Goal: Navigation & Orientation: Find specific page/section

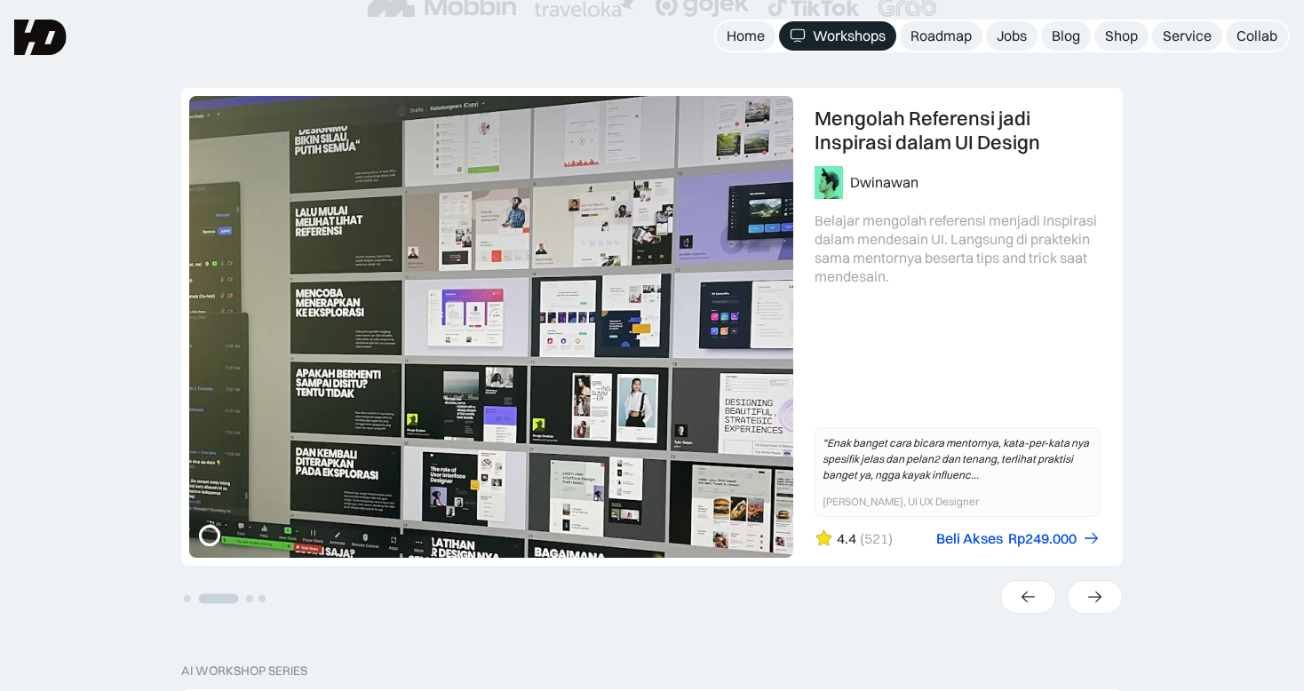
scroll to position [385, 0]
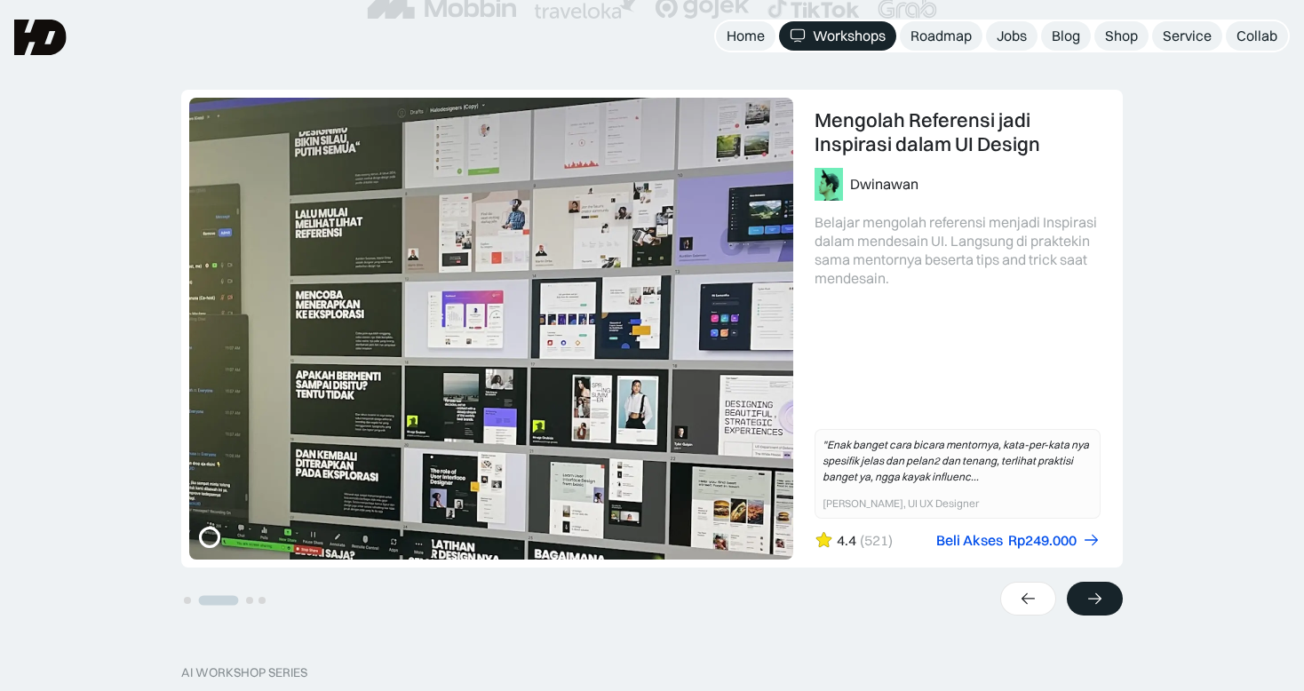
click at [1106, 602] on div at bounding box center [1095, 599] width 56 height 34
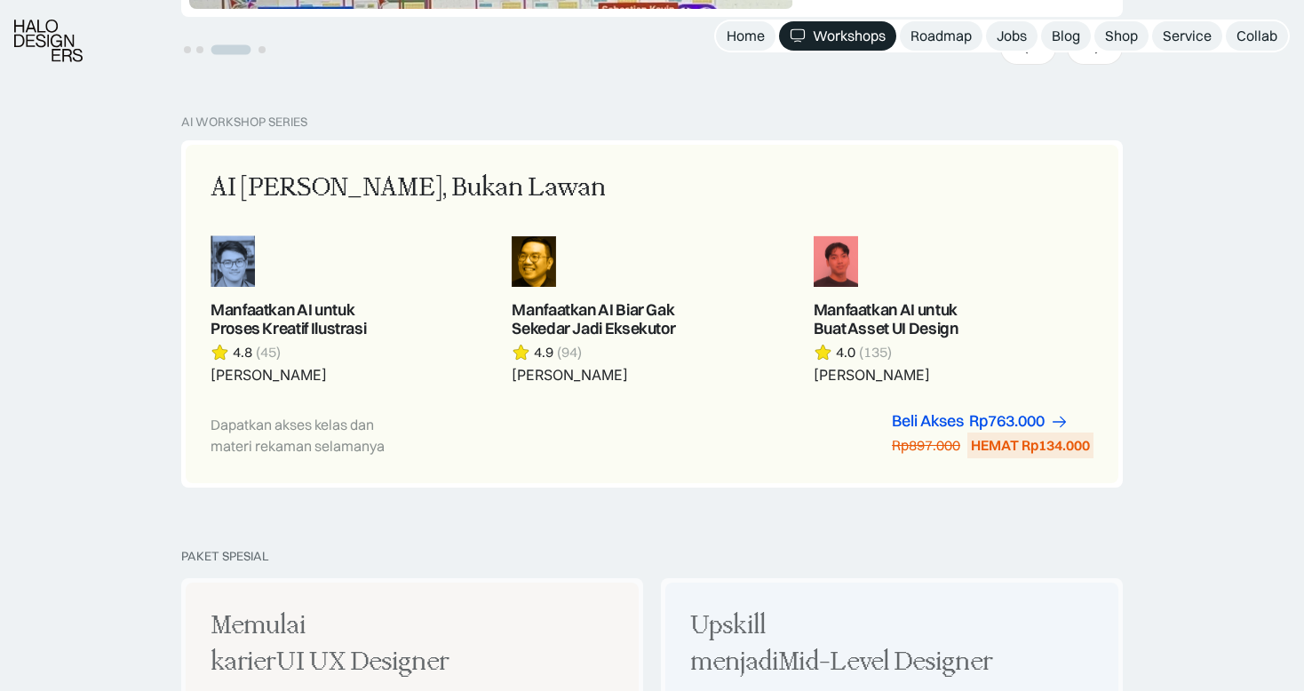
scroll to position [937, 0]
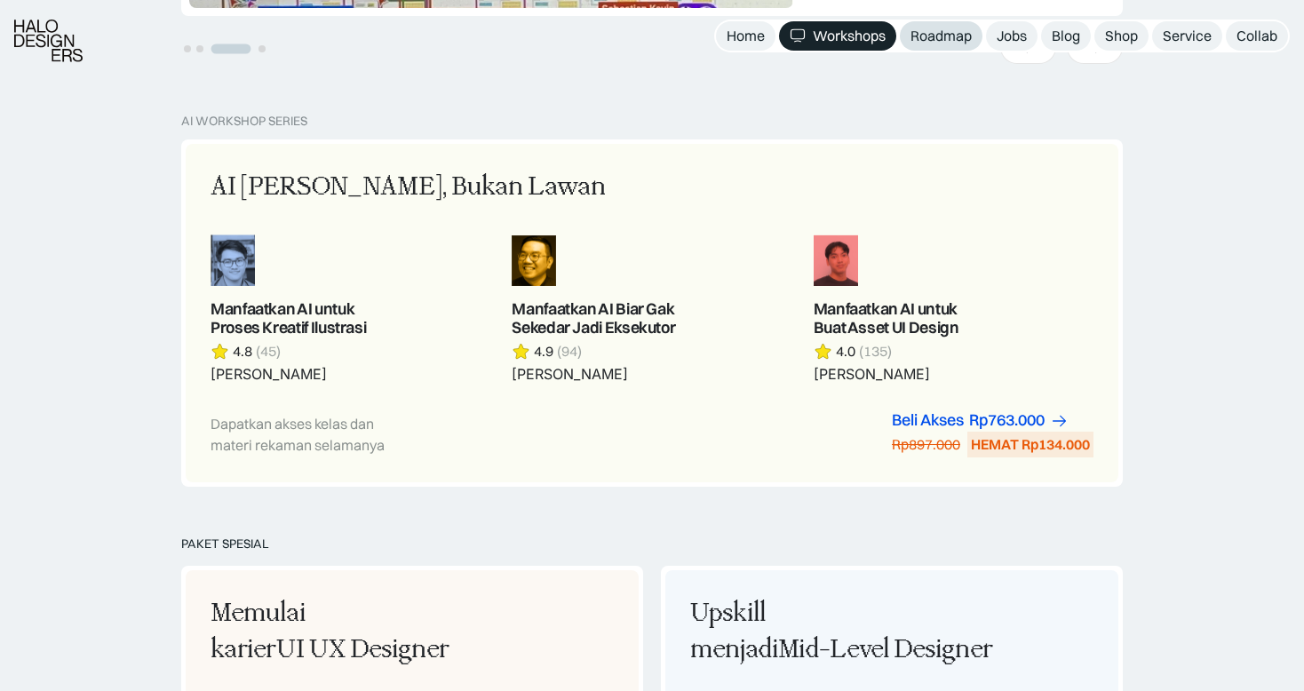
click at [920, 28] on div "Roadmap" at bounding box center [940, 36] width 61 height 19
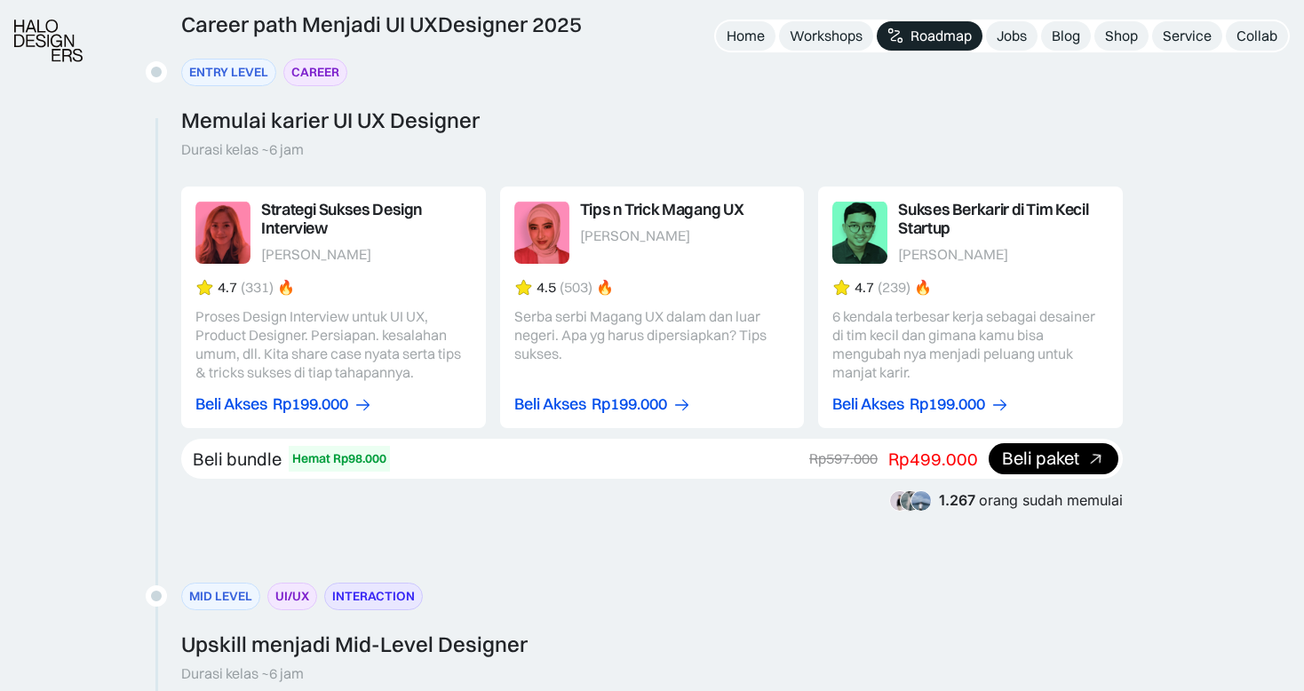
scroll to position [1819, 0]
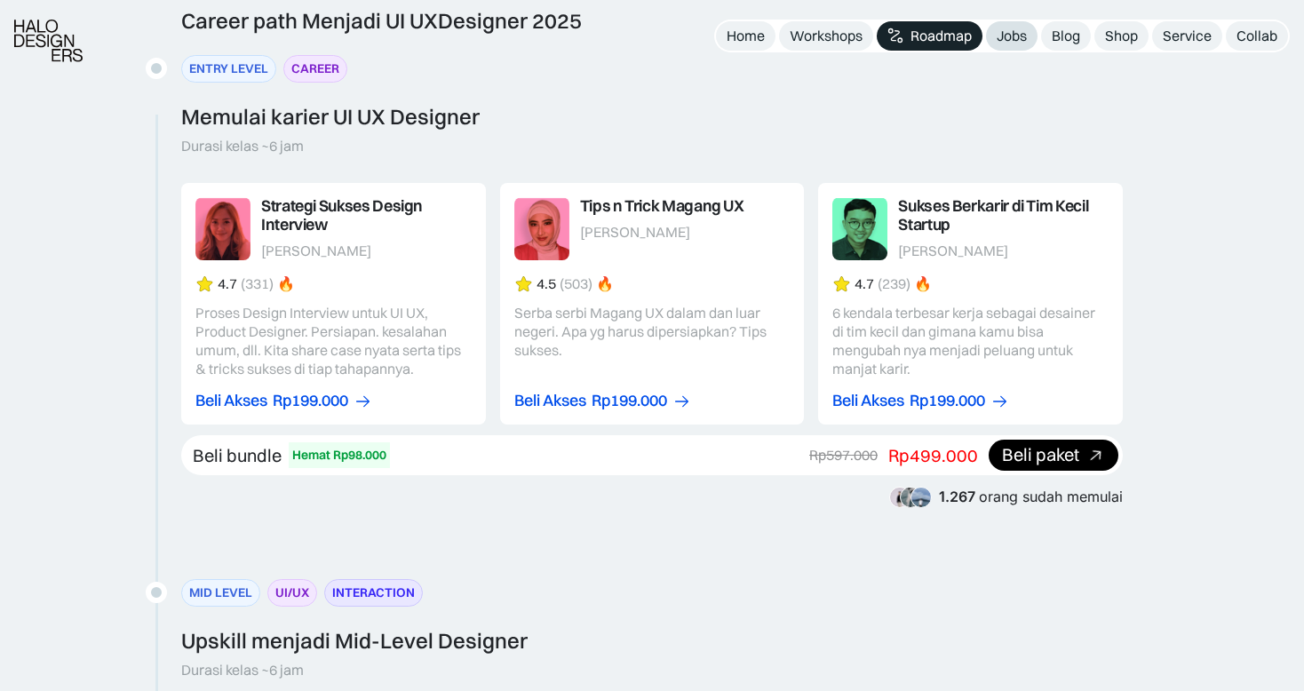
click at [1017, 33] on div "Jobs" at bounding box center [1011, 36] width 30 height 19
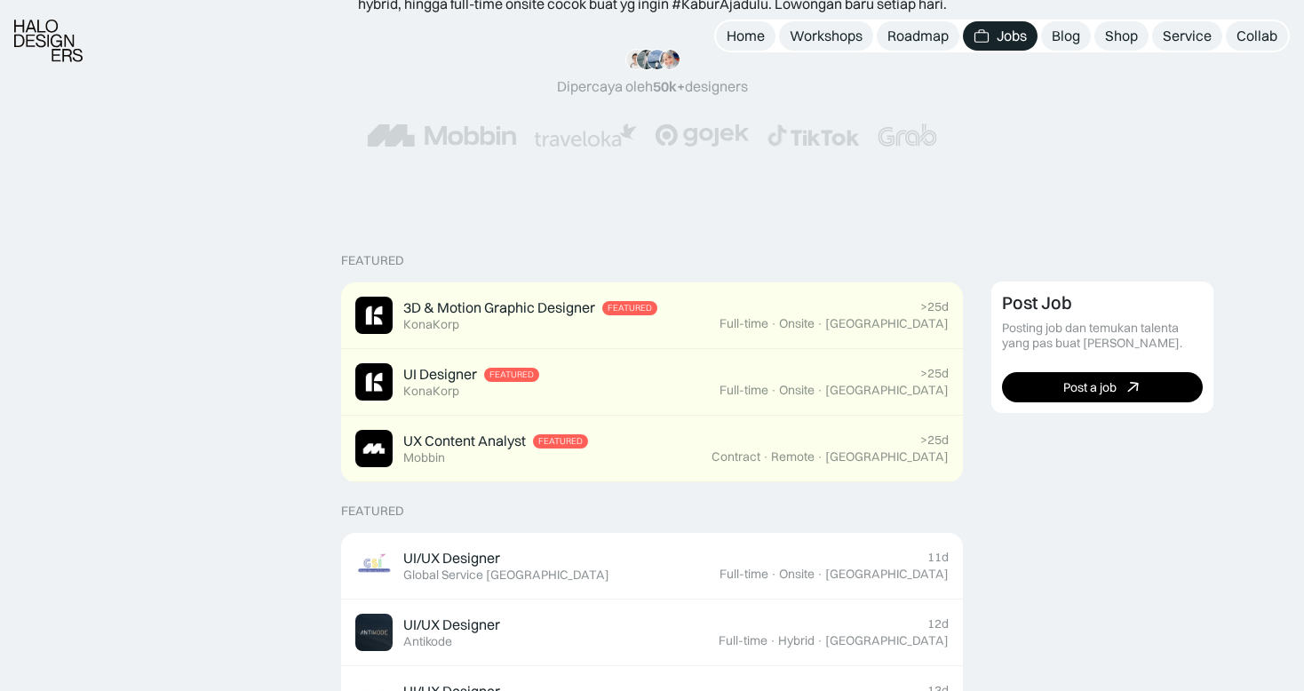
scroll to position [231, 0]
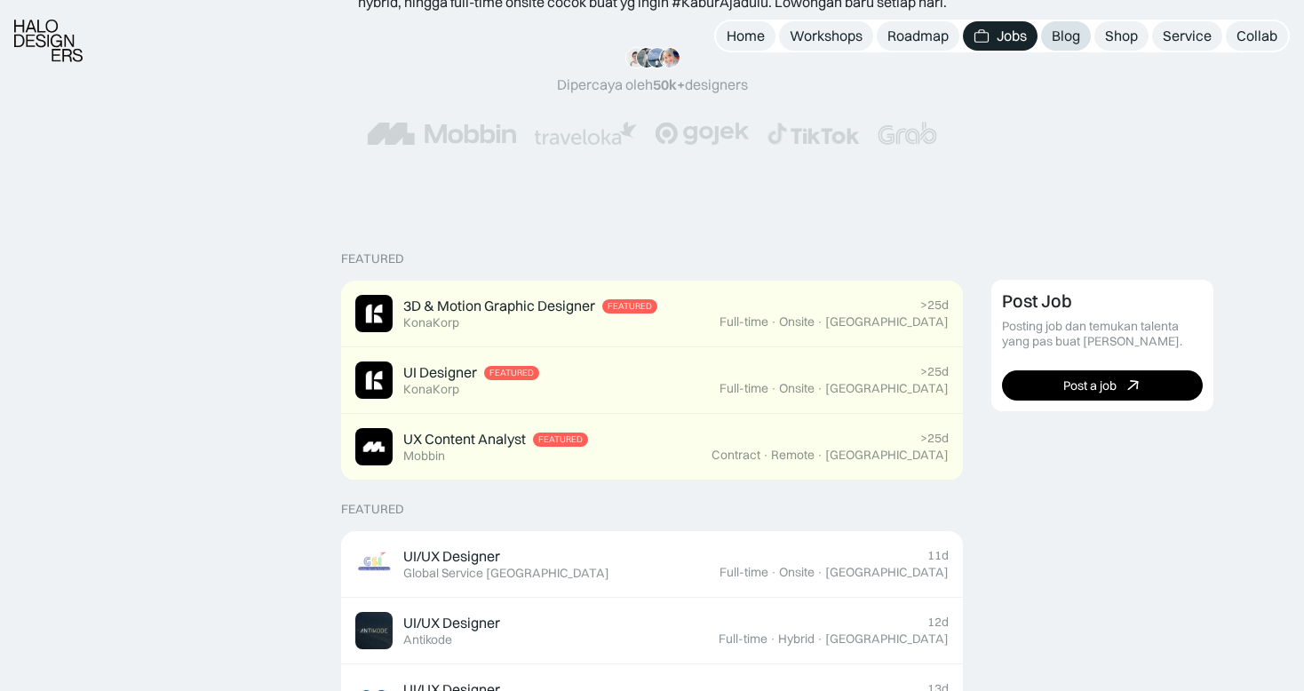
click at [1077, 44] on div "Blog" at bounding box center [1065, 36] width 28 height 19
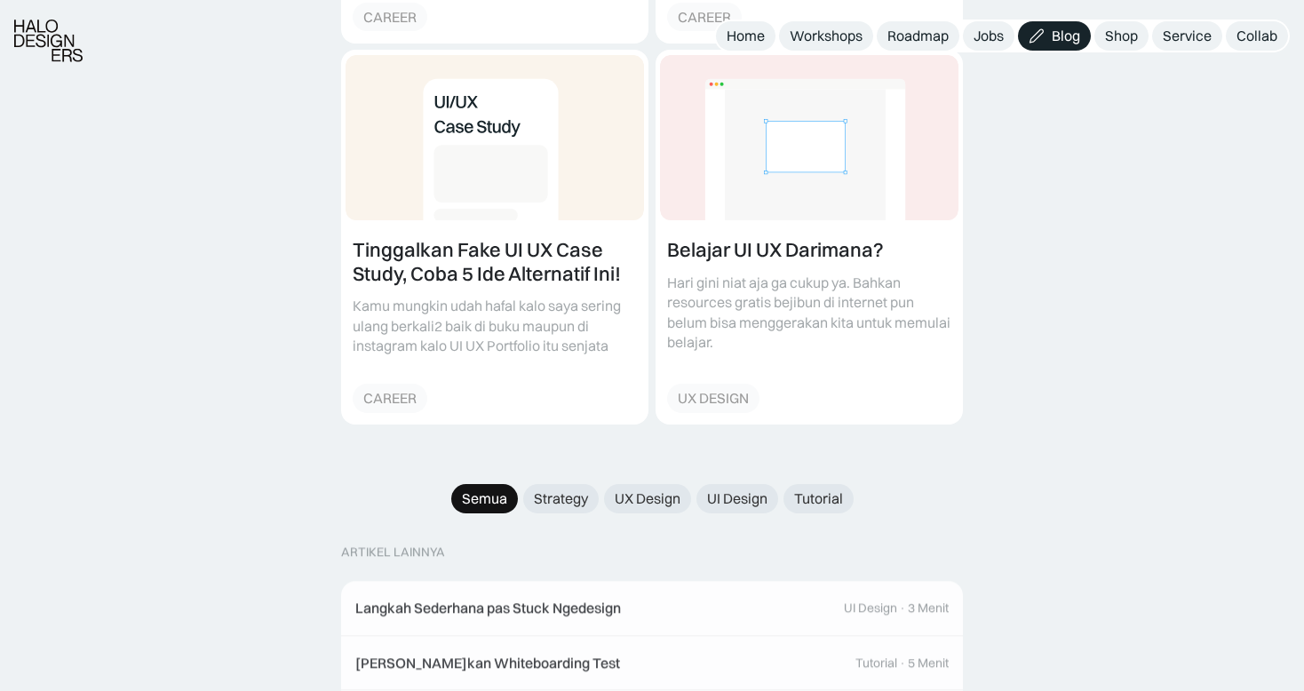
scroll to position [1431, 0]
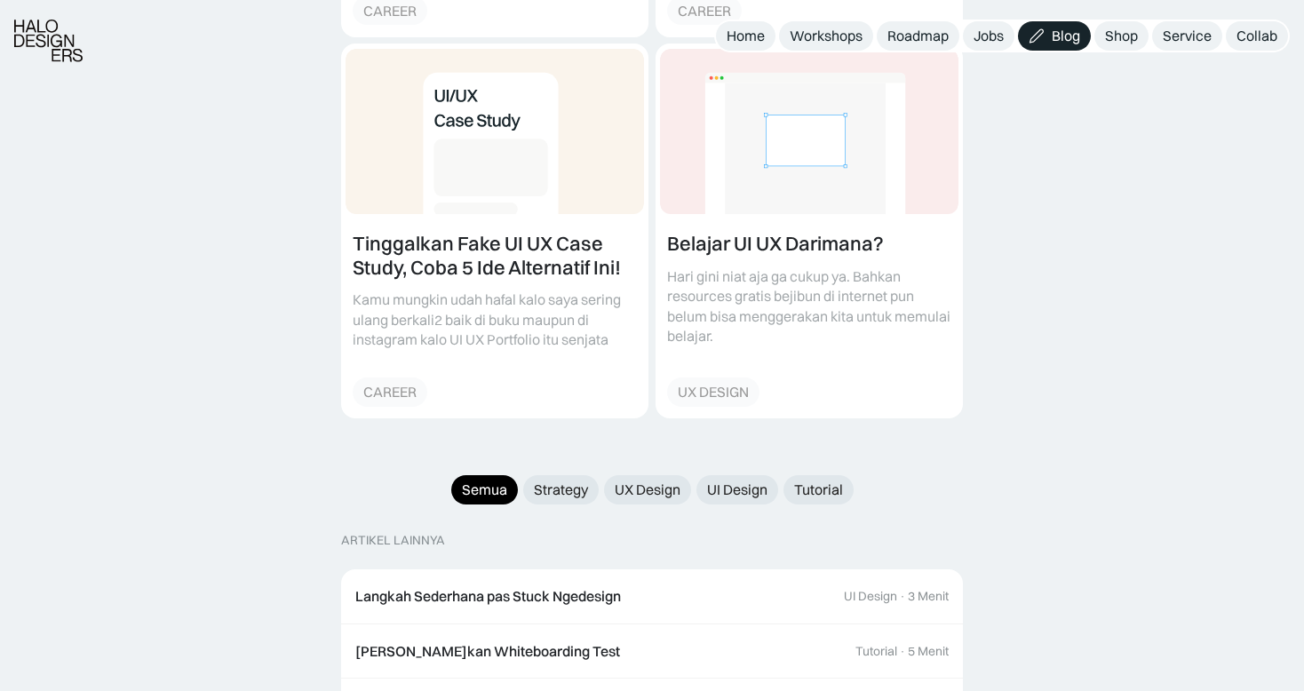
drag, startPoint x: 251, startPoint y: 217, endPoint x: 166, endPoint y: 208, distance: 85.7
click at [166, 208] on div "MULAI BELAJAR DARI SINI Design ga pake Data melulu Desain pake data itu penting…" at bounding box center [652, 272] width 1304 height 2851
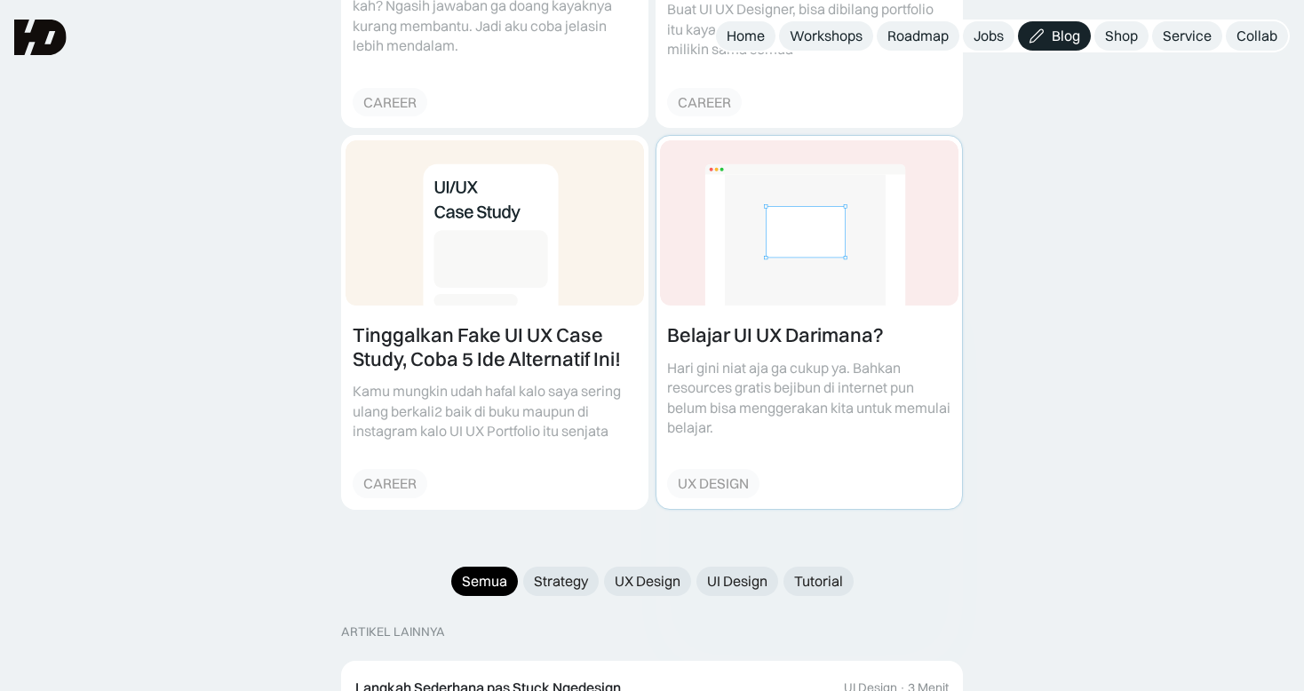
scroll to position [1338, 0]
click at [754, 297] on link at bounding box center [808, 323] width 305 height 373
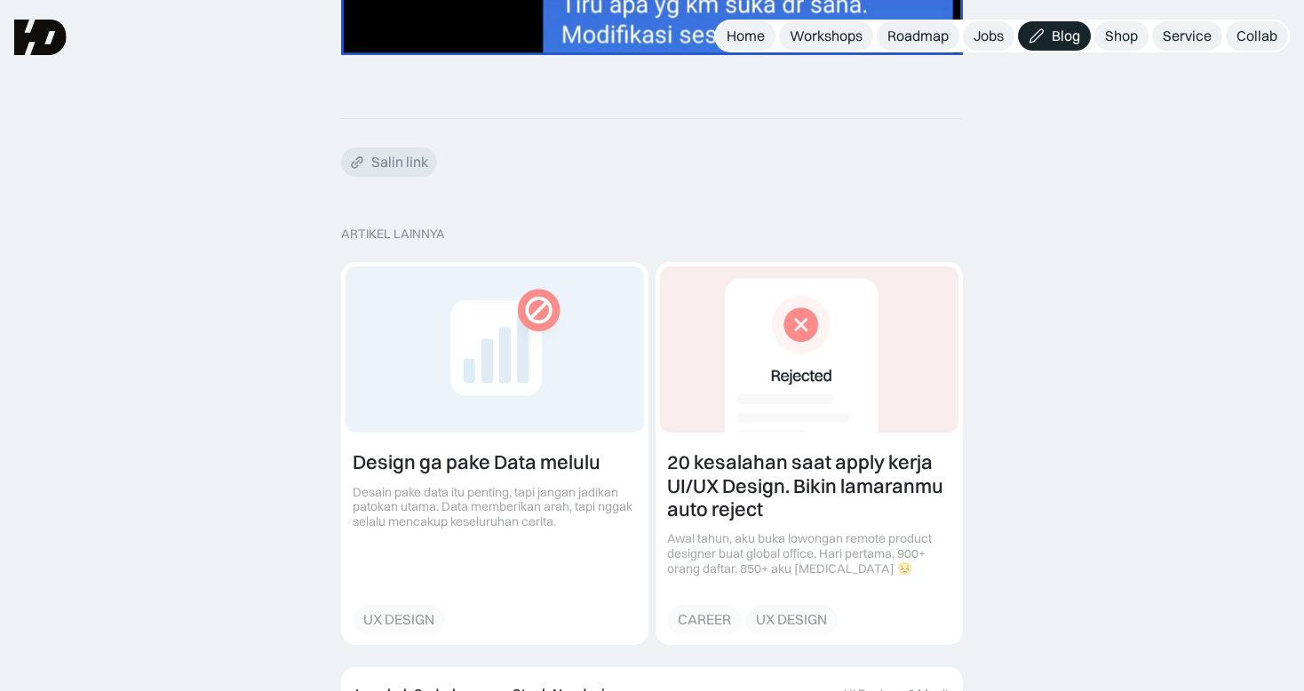
scroll to position [3929, 0]
